Goal: Task Accomplishment & Management: Use online tool/utility

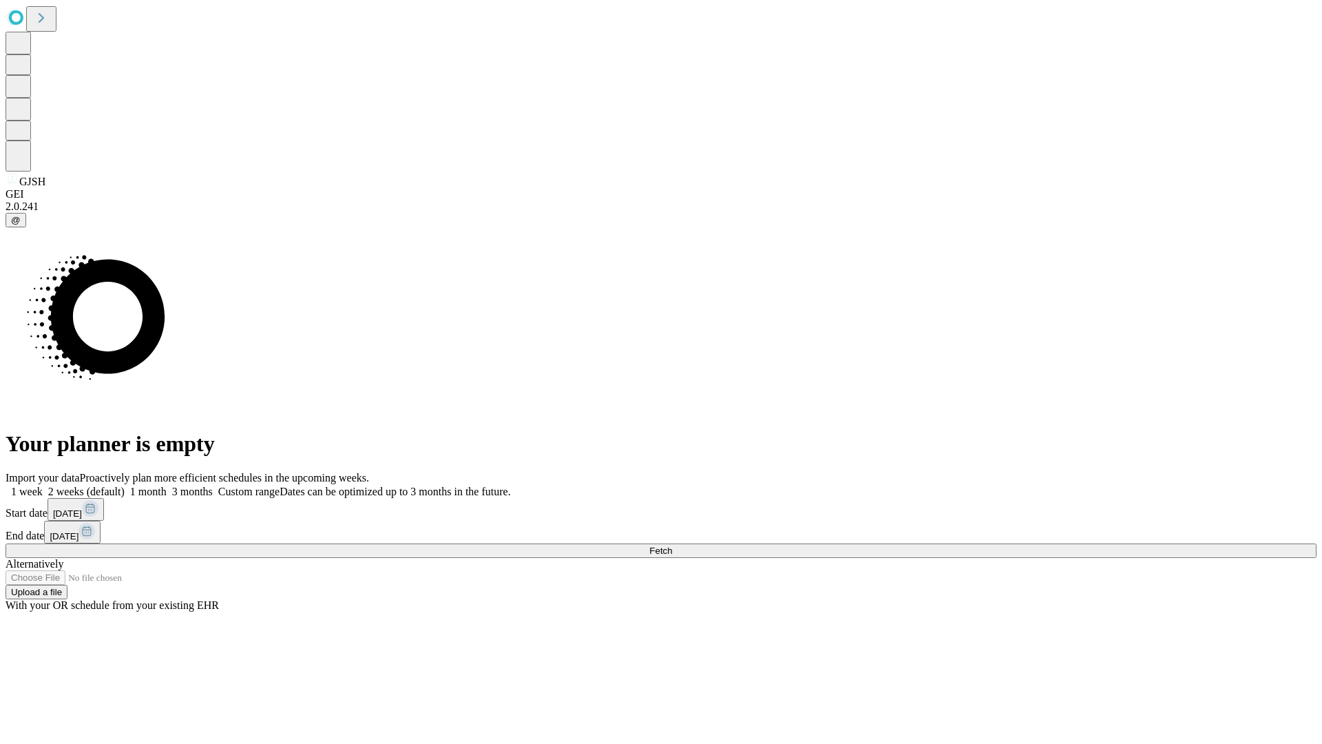
click at [672, 545] on span "Fetch" at bounding box center [660, 550] width 23 height 10
